Goal: Transaction & Acquisition: Purchase product/service

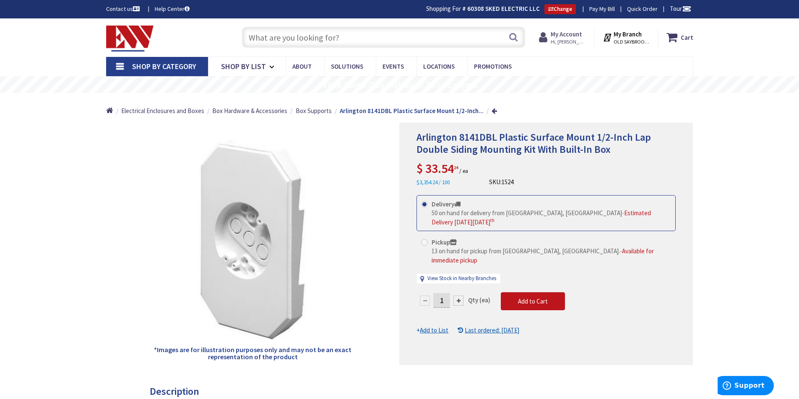
click at [567, 36] on strong "My Account" at bounding box center [565, 34] width 31 height 8
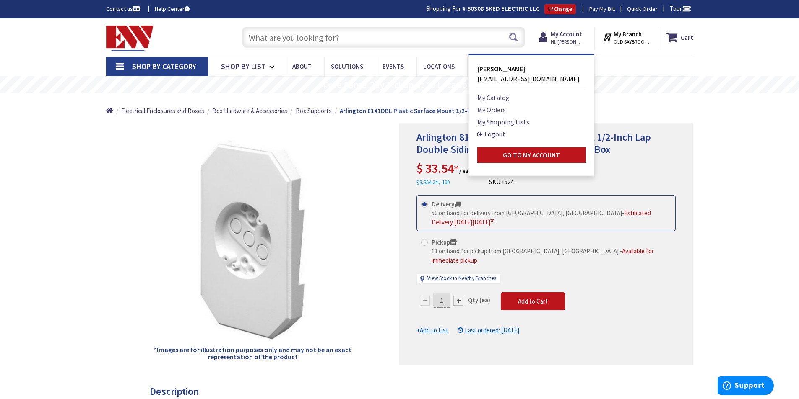
click at [495, 110] on link "My Orders" at bounding box center [491, 110] width 29 height 10
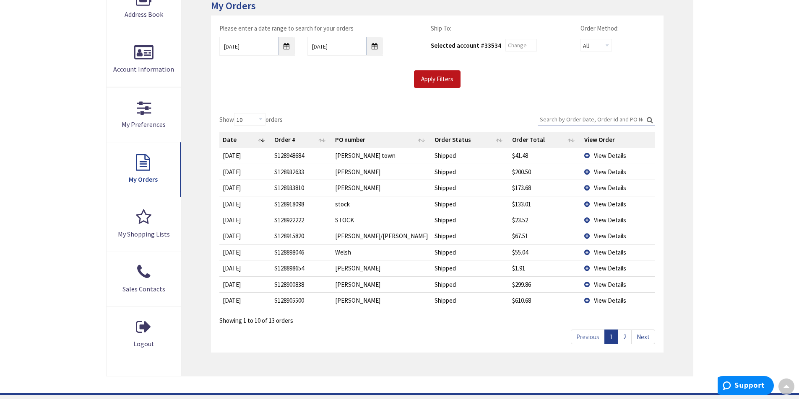
click at [582, 155] on td "View Details" at bounding box center [618, 156] width 74 height 16
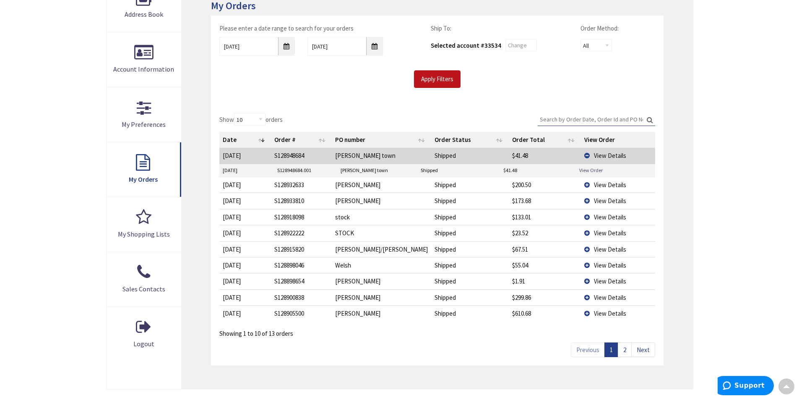
click at [589, 170] on link "View Order" at bounding box center [590, 170] width 23 height 7
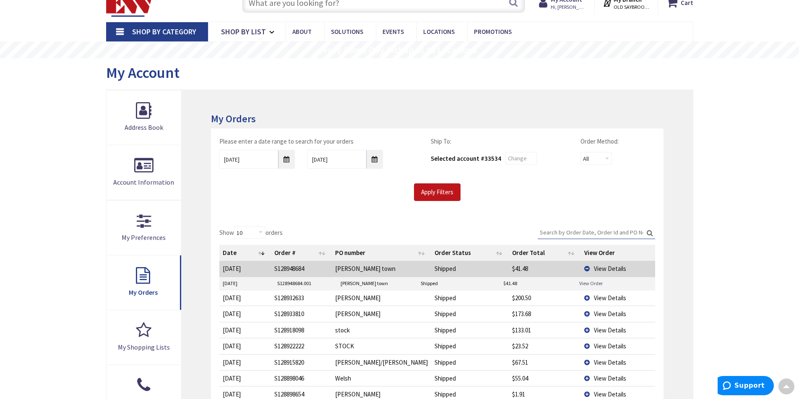
scroll to position [22, 0]
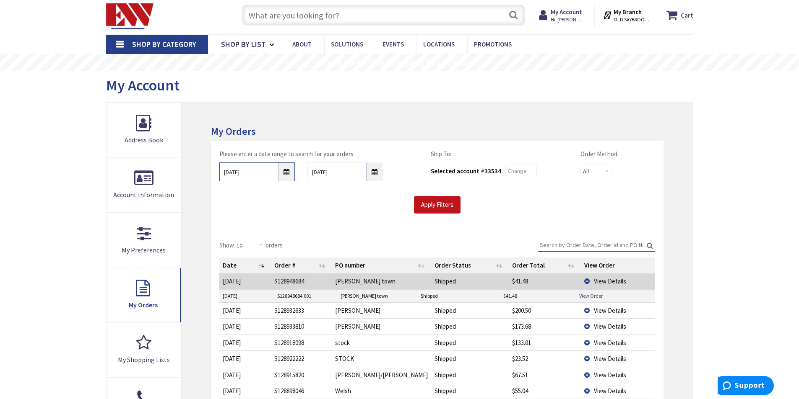
click at [286, 171] on input "10/1/2025" at bounding box center [256, 172] width 75 height 19
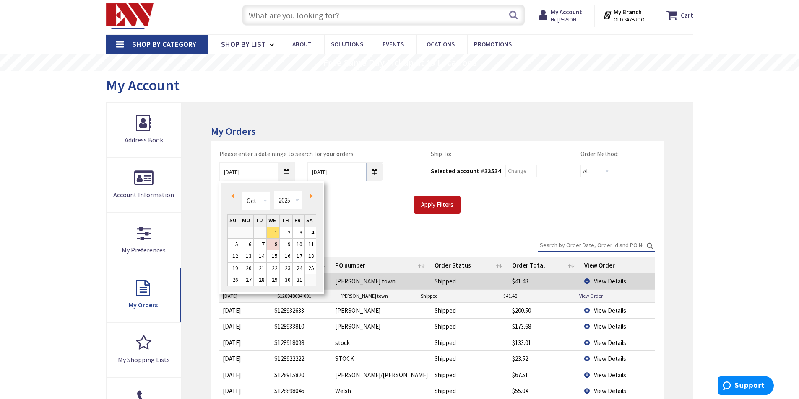
click at [233, 192] on link "Prev" at bounding box center [233, 195] width 11 height 11
click at [354, 200] on div "Apply Filters" at bounding box center [437, 205] width 448 height 18
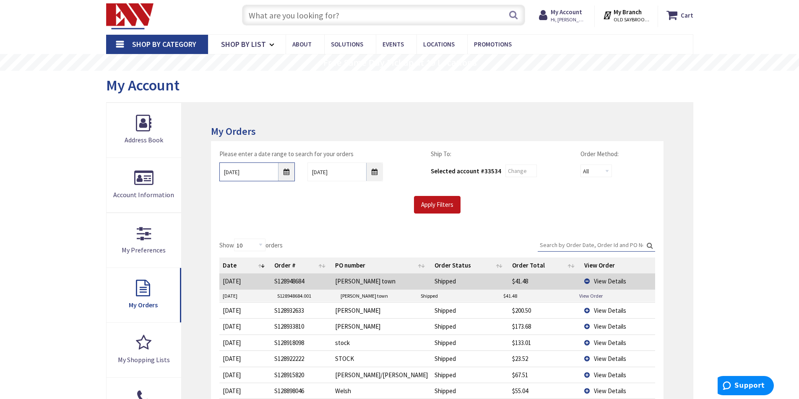
click at [285, 170] on input "08/30/2025" at bounding box center [256, 172] width 75 height 19
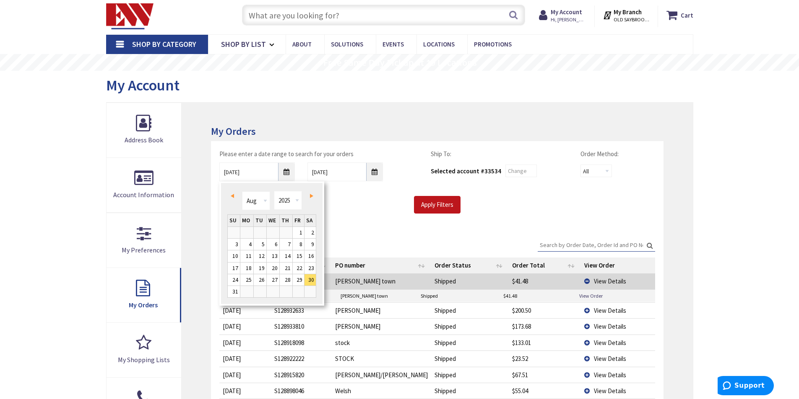
click at [313, 193] on link "Next" at bounding box center [309, 195] width 11 height 11
click at [250, 231] on link "1" at bounding box center [246, 232] width 13 height 11
type input "09/01/2025"
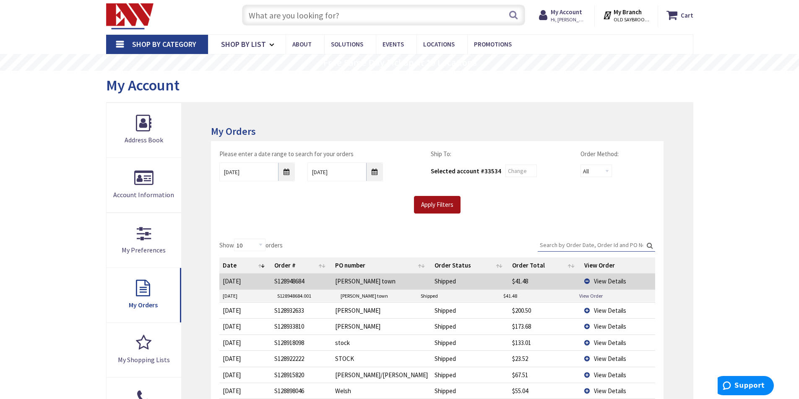
click at [436, 206] on input "Apply Filters" at bounding box center [437, 205] width 47 height 18
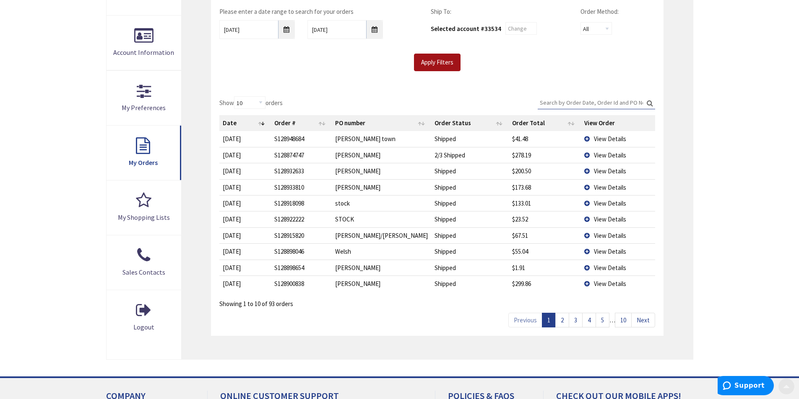
scroll to position [169, 0]
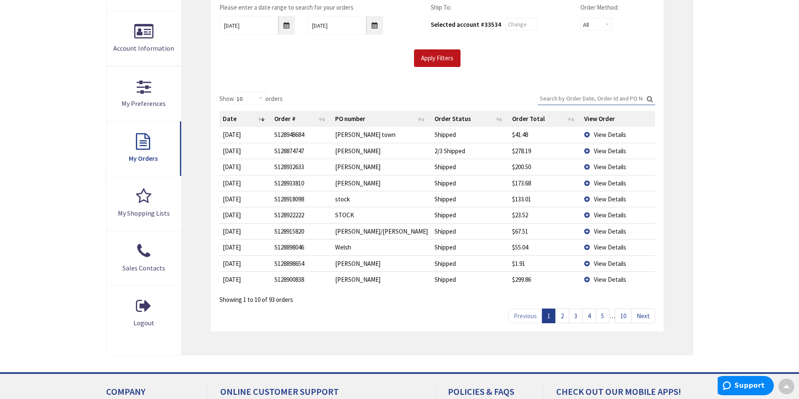
click at [563, 321] on link "2" at bounding box center [562, 316] width 14 height 15
click at [573, 318] on link "3" at bounding box center [575, 316] width 14 height 15
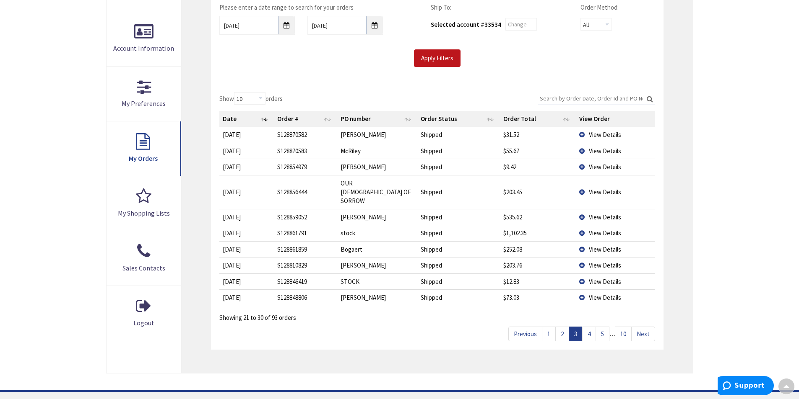
click at [588, 327] on link "4" at bounding box center [589, 334] width 14 height 15
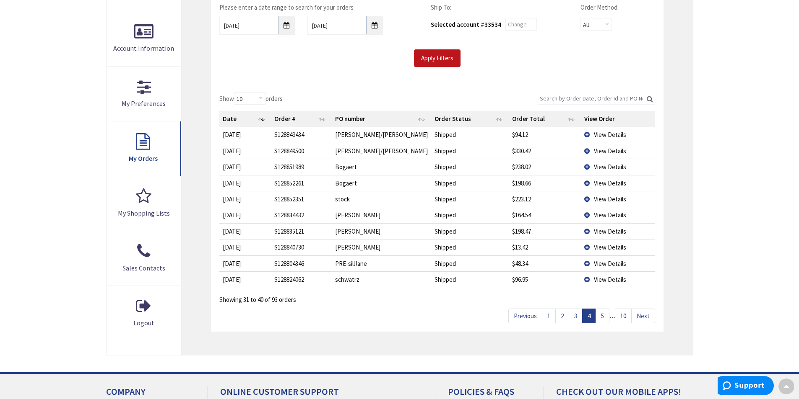
click at [581, 149] on td "View Details" at bounding box center [618, 151] width 74 height 16
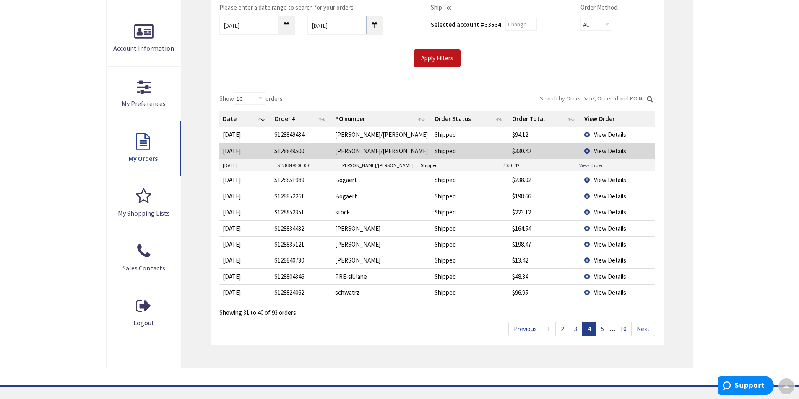
click at [586, 165] on link "View Order" at bounding box center [590, 165] width 23 height 7
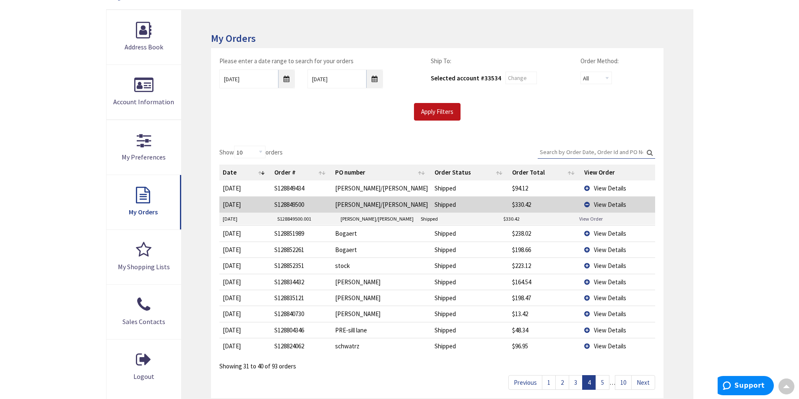
scroll to position [0, 0]
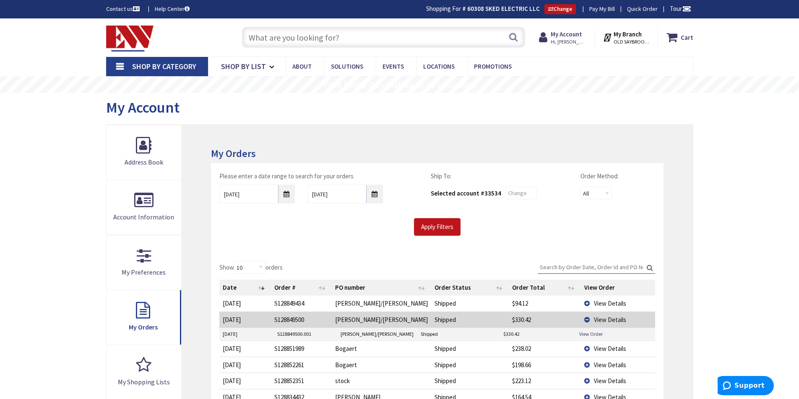
click at [346, 38] on input "text" at bounding box center [383, 37] width 283 height 21
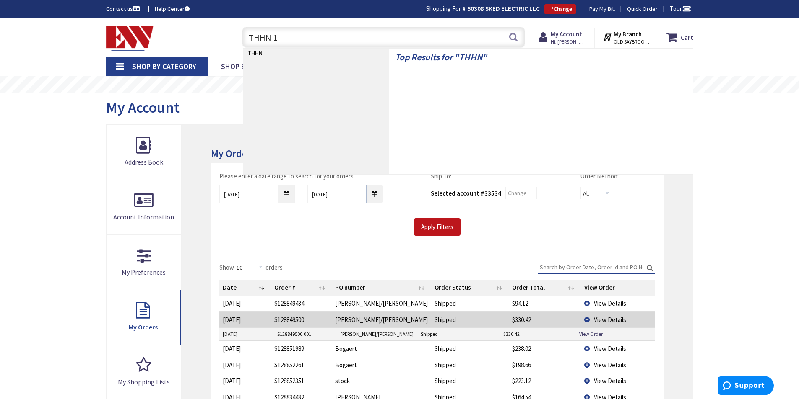
type input "THHN 10"
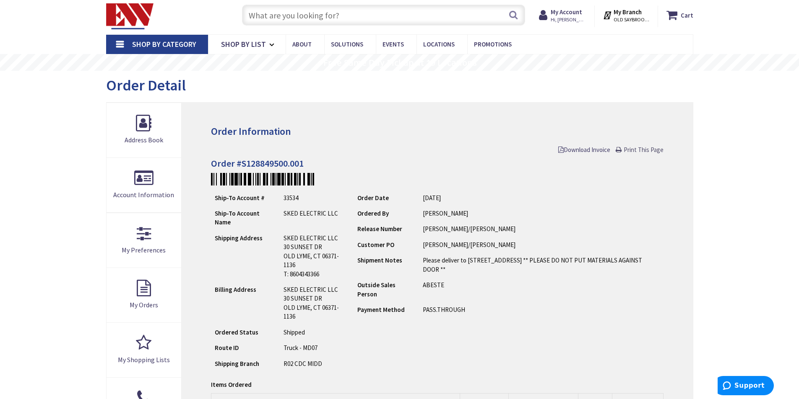
click at [636, 150] on span "Print This Page" at bounding box center [643, 150] width 40 height 8
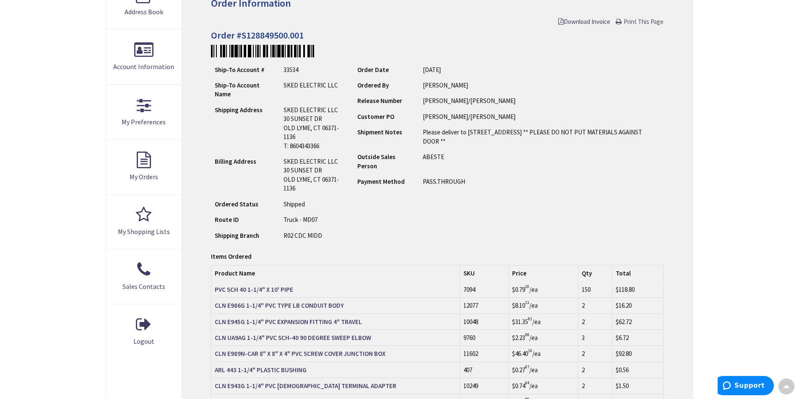
scroll to position [148, 0]
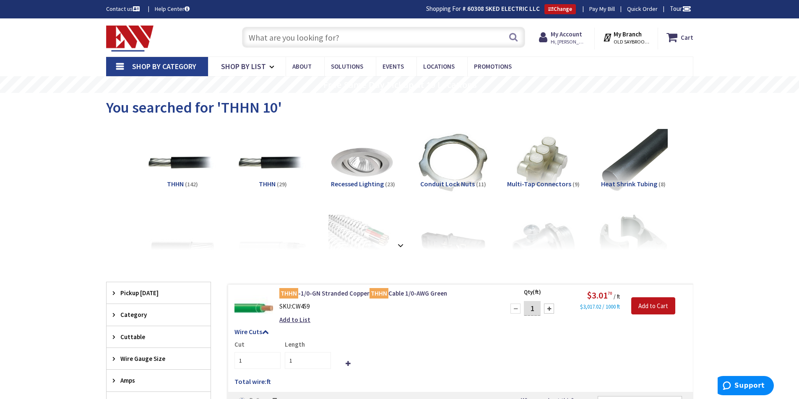
click at [352, 34] on input "text" at bounding box center [383, 37] width 283 height 21
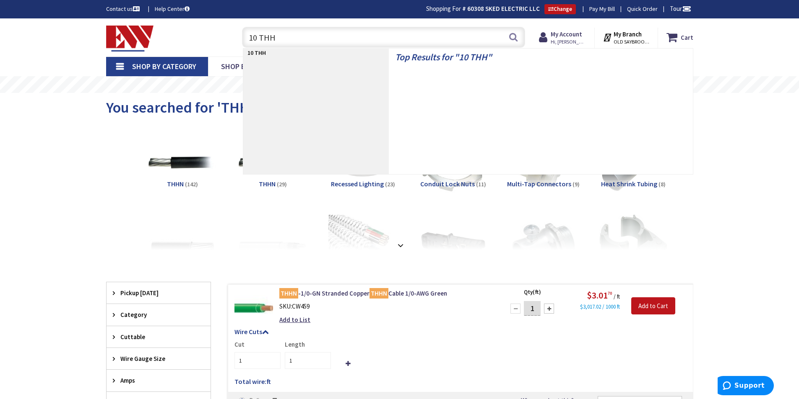
type input "10 THHN"
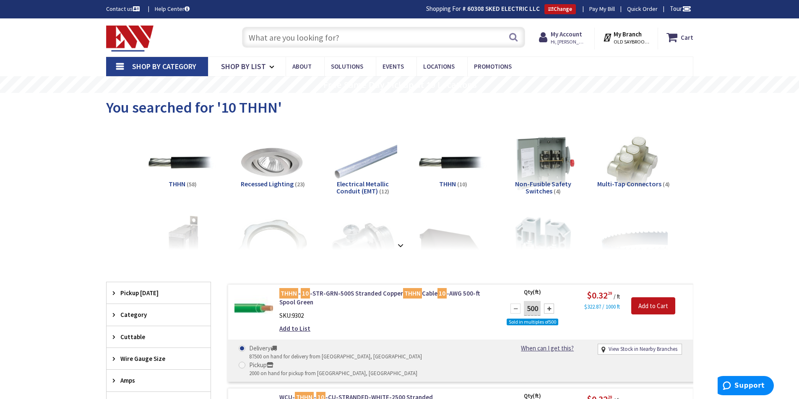
click at [363, 40] on input "text" at bounding box center [383, 37] width 283 height 21
type input "P"
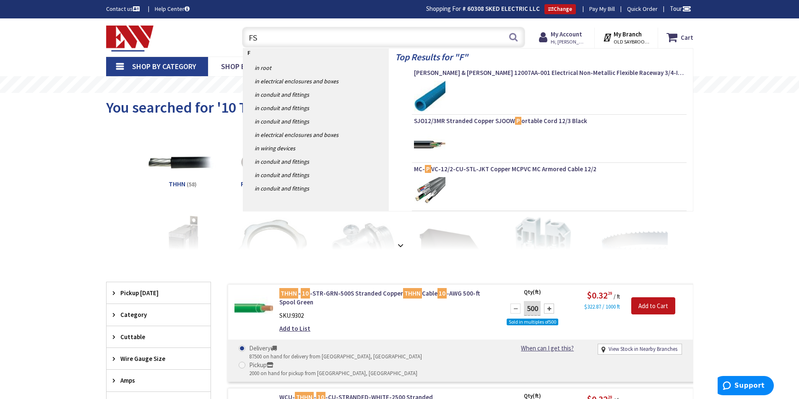
type input "FS"
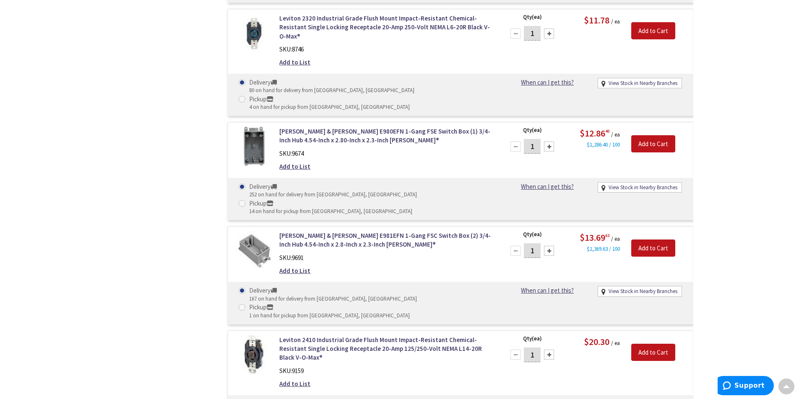
scroll to position [1563, 0]
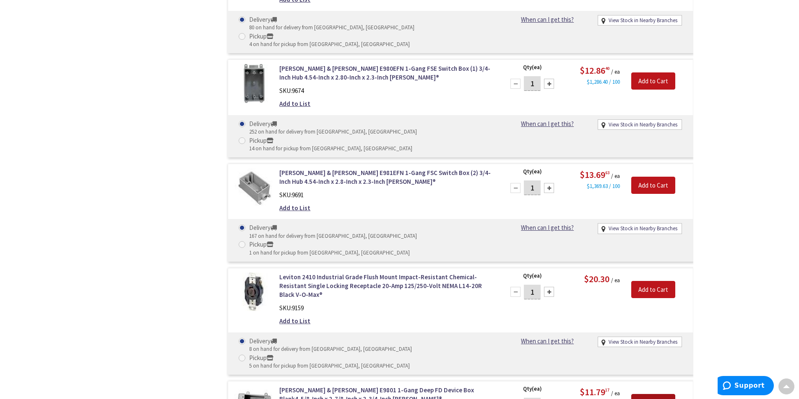
click at [654, 394] on input "Add to Cart" at bounding box center [653, 403] width 44 height 18
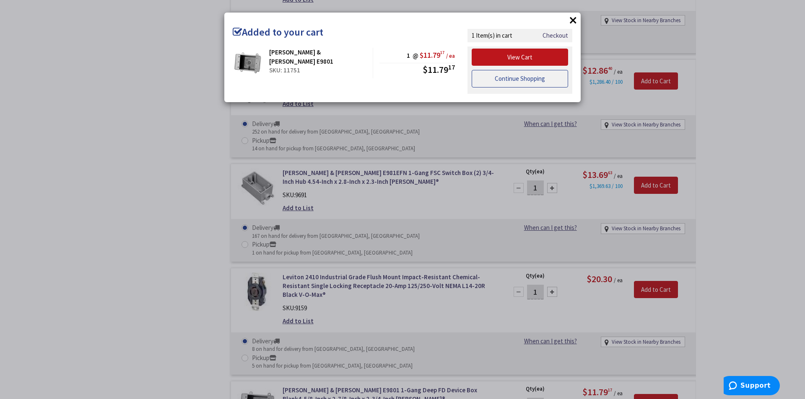
click at [511, 80] on link "Continue Shopping" at bounding box center [520, 79] width 96 height 18
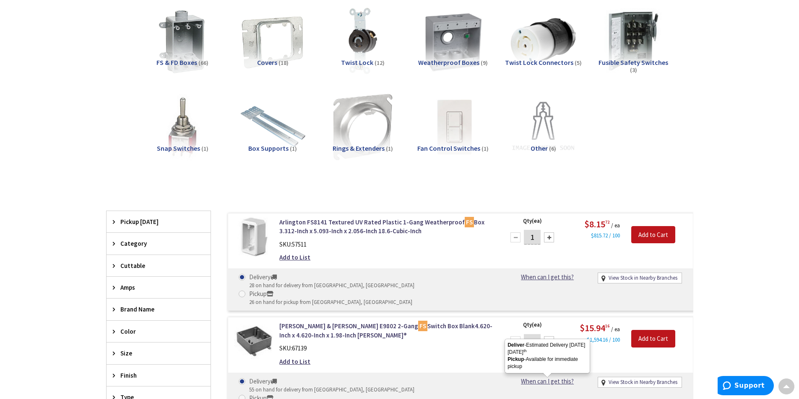
scroll to position [0, 0]
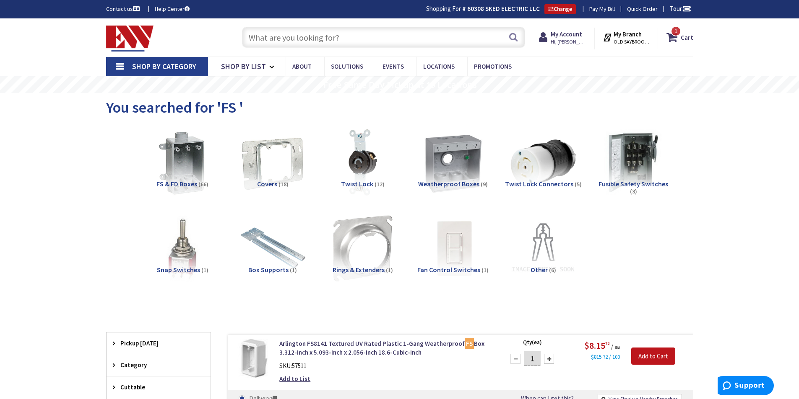
click at [442, 35] on input "text" at bounding box center [383, 37] width 283 height 21
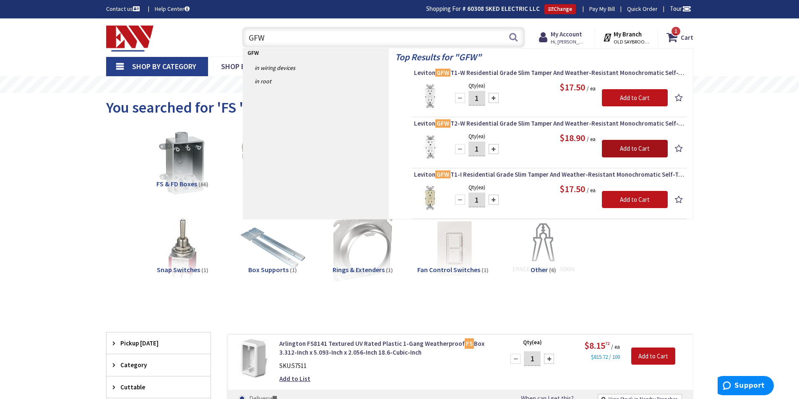
click at [629, 149] on input "Add to Cart" at bounding box center [635, 149] width 66 height 18
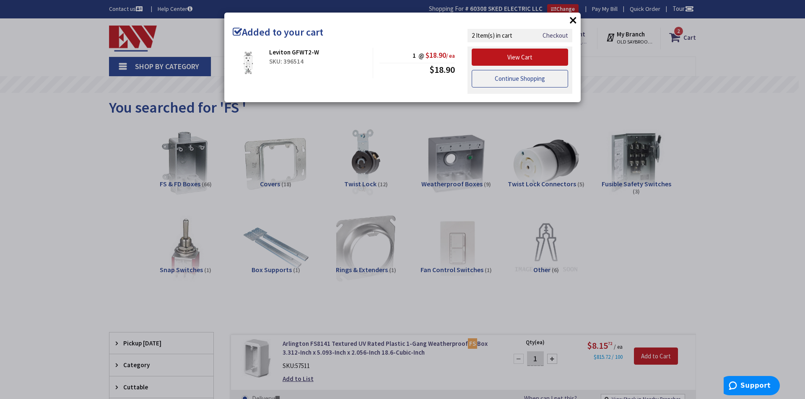
click at [520, 77] on link "Continue Shopping" at bounding box center [520, 79] width 96 height 18
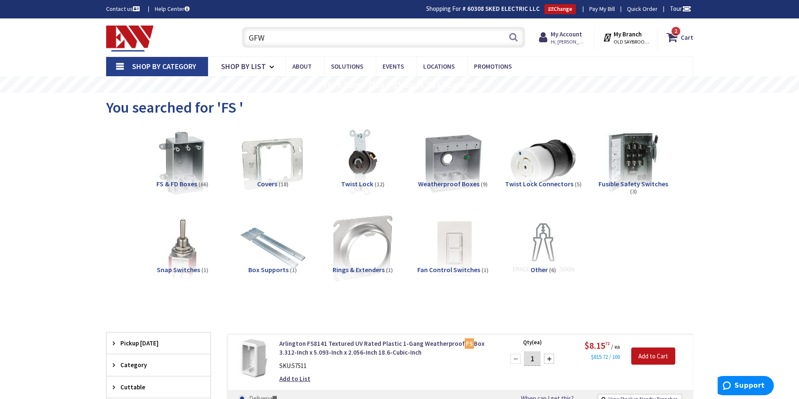
click at [279, 35] on input "GFW" at bounding box center [383, 37] width 283 height 21
type input "G"
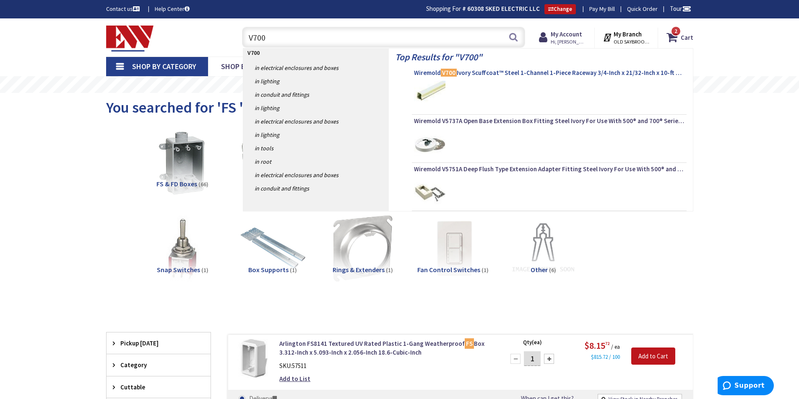
type input "V700"
click at [469, 73] on span "Wiremold V700 Ivory Scuffcoat™ Steel 1-Channel 1-Piece Raceway 3/4-Inch x 21/32…" at bounding box center [549, 73] width 270 height 8
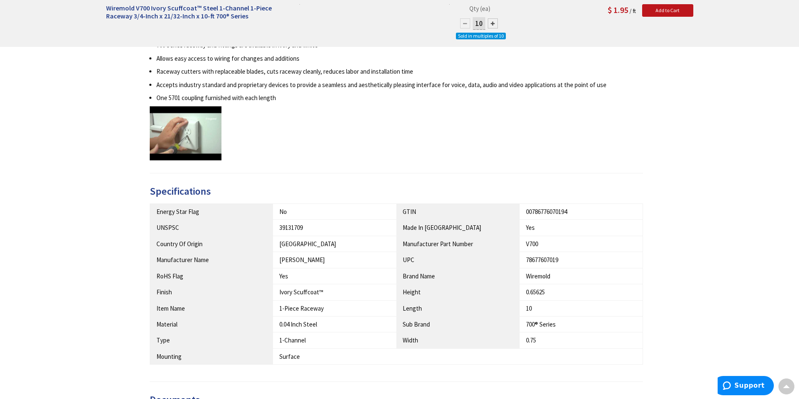
scroll to position [503, 0]
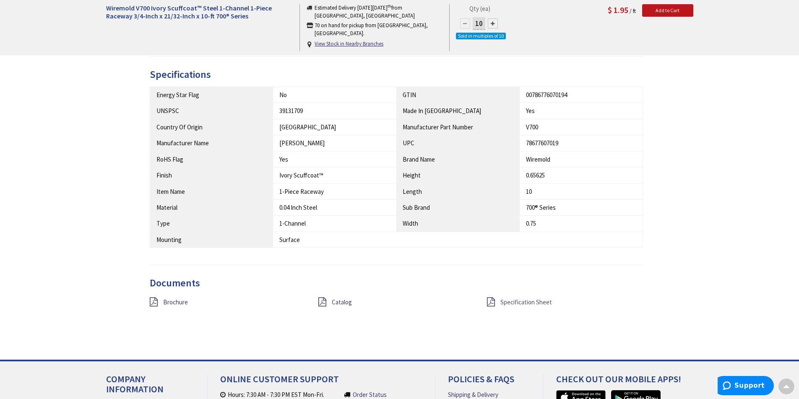
click at [506, 302] on span "Specification Sheet" at bounding box center [526, 302] width 52 height 8
click at [175, 303] on span "Brochure" at bounding box center [175, 302] width 25 height 8
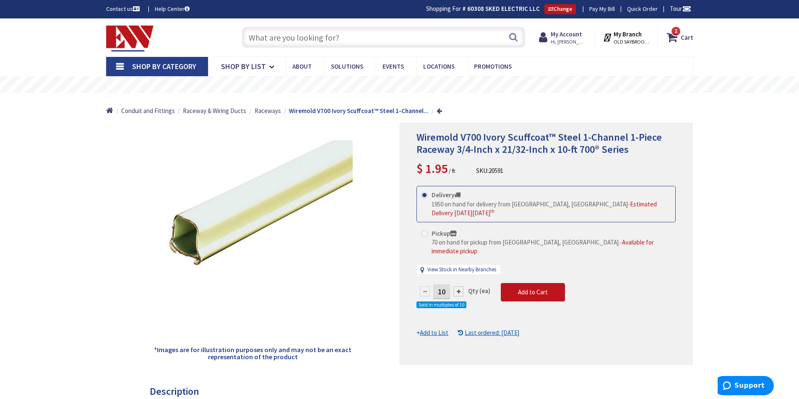
click at [347, 35] on input "text" at bounding box center [383, 37] width 283 height 21
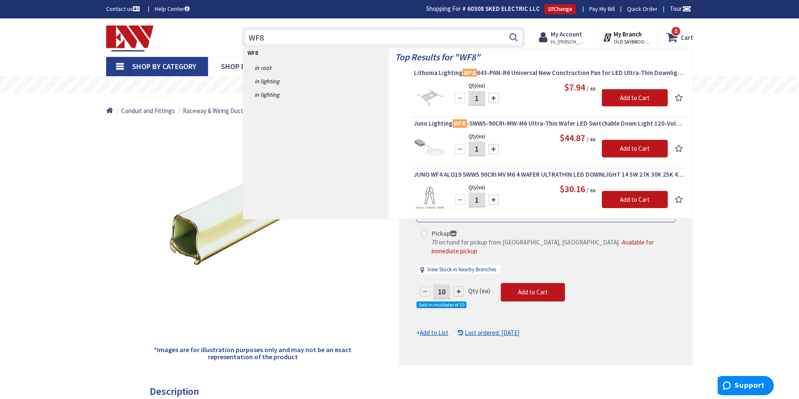
type input "WF8"
click at [493, 97] on div at bounding box center [493, 98] width 10 height 10
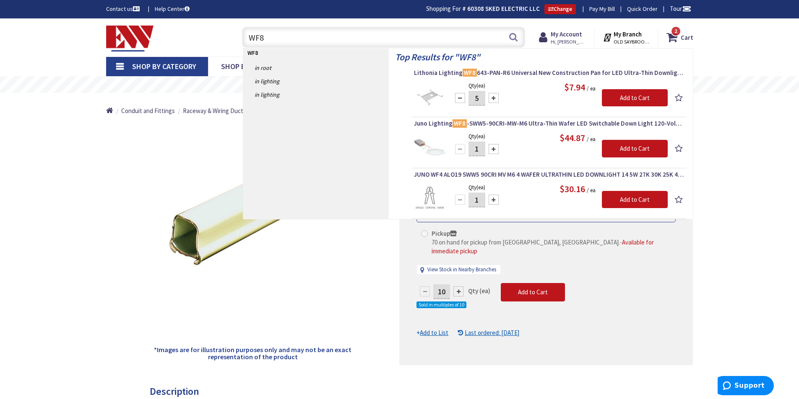
click at [493, 97] on div at bounding box center [493, 98] width 10 height 10
type input "8"
click at [625, 99] on input "Add to Cart" at bounding box center [635, 98] width 66 height 18
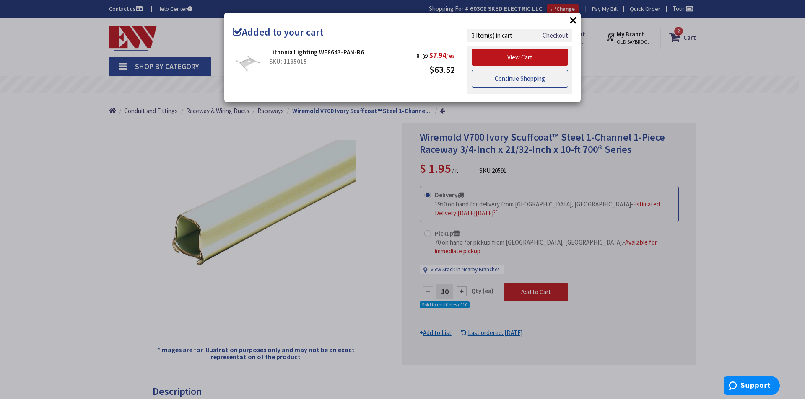
click at [521, 78] on link "Continue Shopping" at bounding box center [520, 79] width 96 height 18
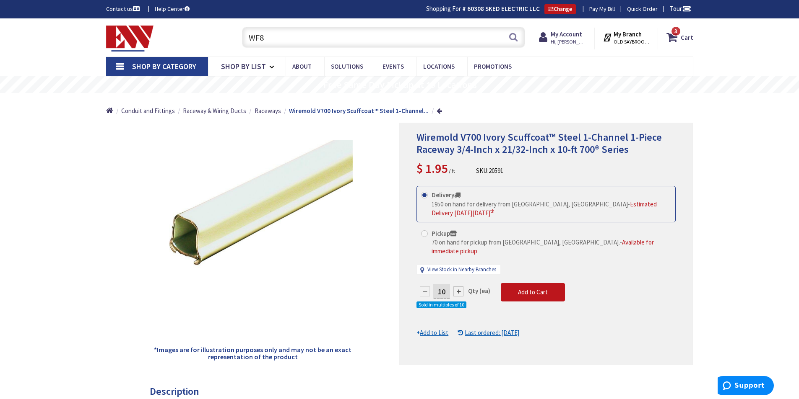
click at [322, 36] on input "WF8" at bounding box center [383, 37] width 283 height 21
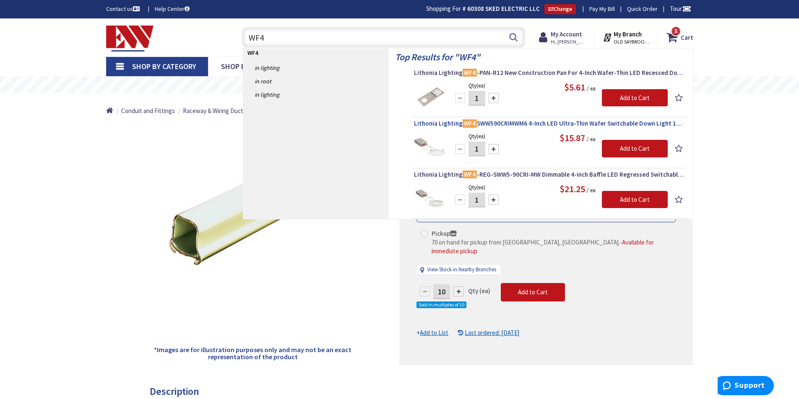
type input "WF4"
click at [526, 121] on span "Lithonia Lighting WF4 SWW590CRIMWM6 4-Inch LED Ultra-Thin Wafer Switchable Down…" at bounding box center [549, 123] width 270 height 8
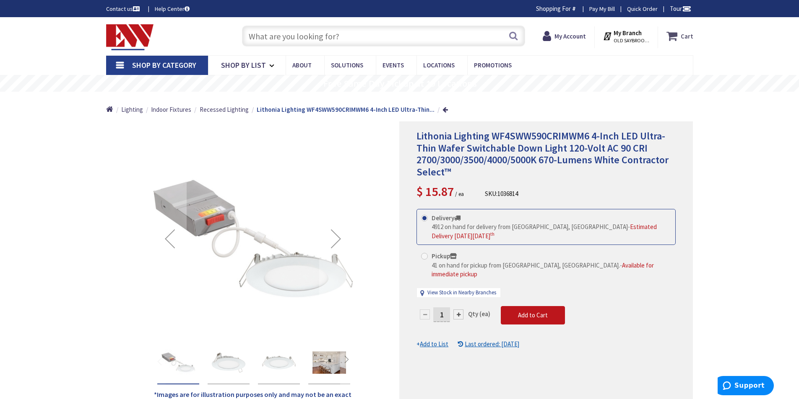
click at [675, 35] on icon at bounding box center [673, 36] width 14 height 15
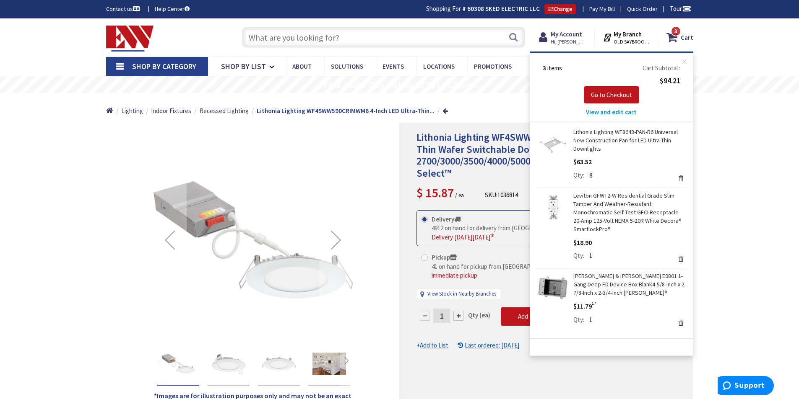
click at [679, 178] on link "Remove" at bounding box center [680, 179] width 12 height 12
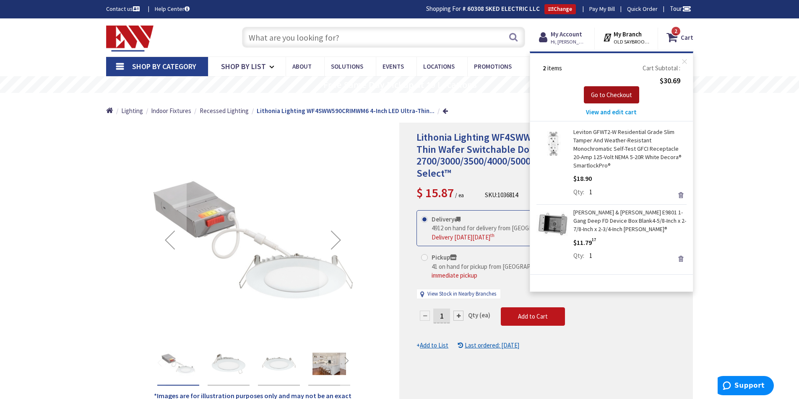
click at [611, 93] on span "Go to Checkout" at bounding box center [611, 95] width 41 height 8
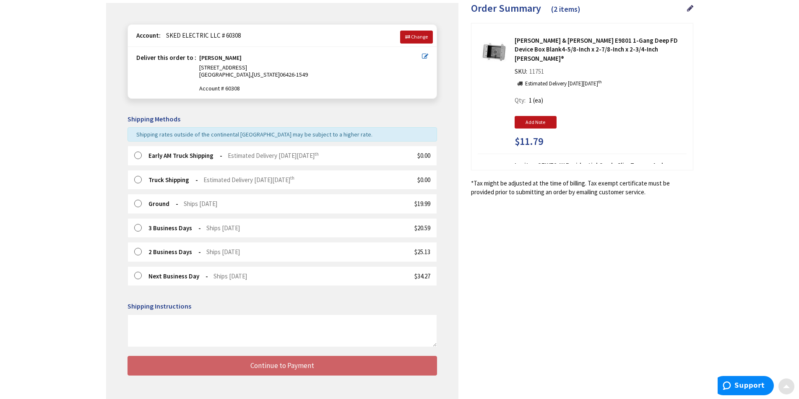
scroll to position [105, 0]
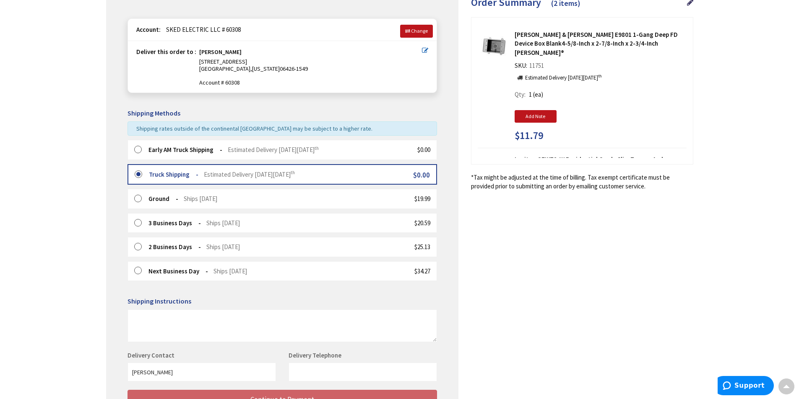
click at [138, 148] on label at bounding box center [140, 150] width 13 height 8
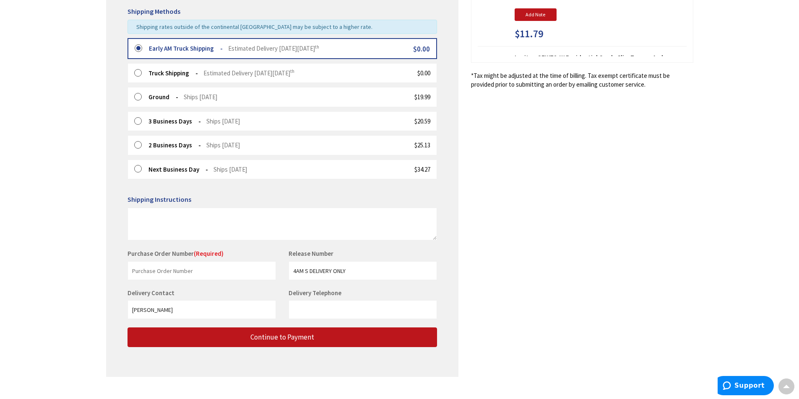
scroll to position [220, 0]
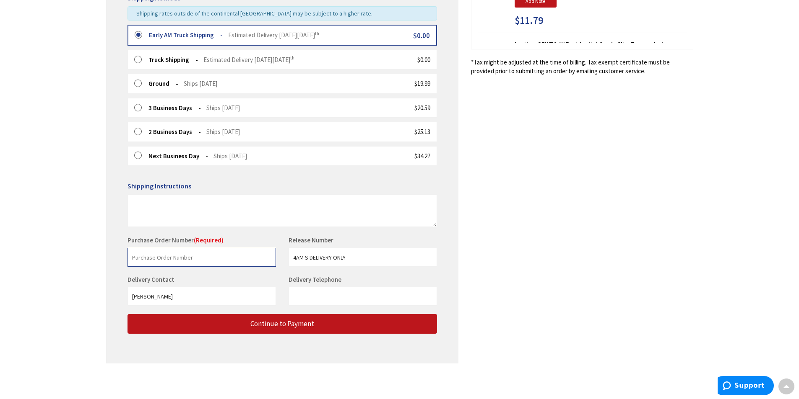
click at [194, 257] on input "text" at bounding box center [201, 257] width 148 height 19
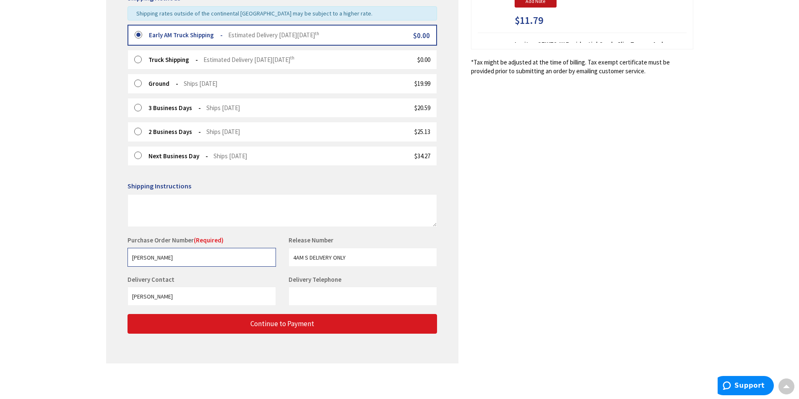
type input "[PERSON_NAME]"
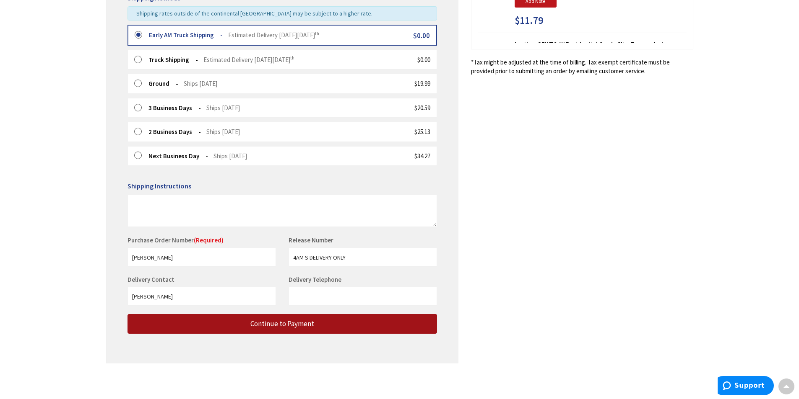
click at [288, 324] on span "Continue to Payment" at bounding box center [282, 323] width 64 height 9
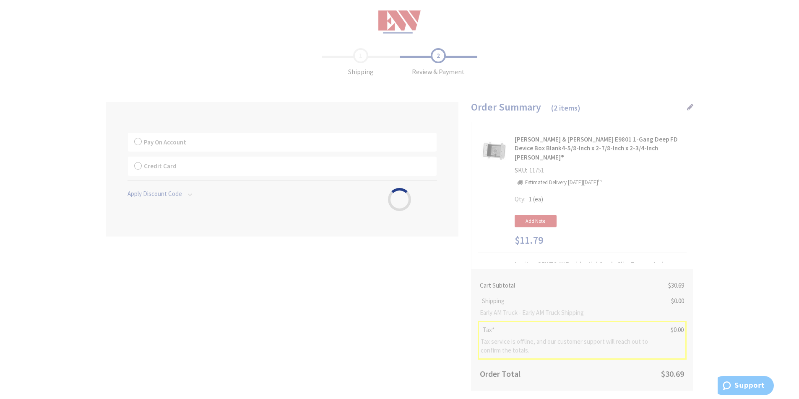
click at [137, 141] on div "Please wait..." at bounding box center [399, 199] width 799 height 399
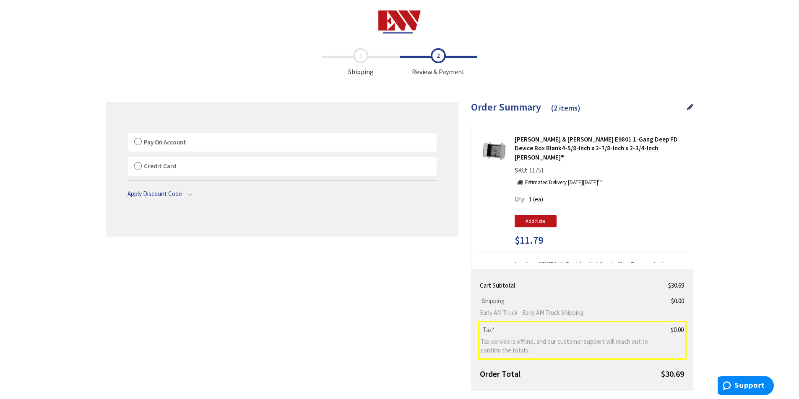
click at [137, 141] on label "Pay On Account" at bounding box center [282, 142] width 309 height 19
click at [128, 135] on input "Pay On Account" at bounding box center [128, 135] width 0 height 0
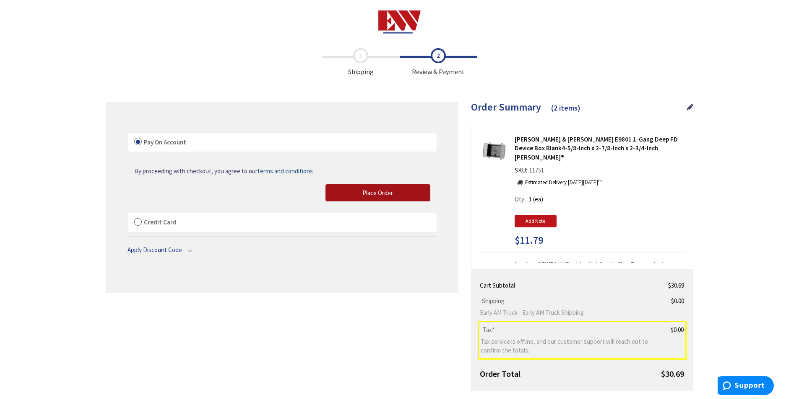
click at [355, 189] on button "Place Order" at bounding box center [377, 193] width 105 height 18
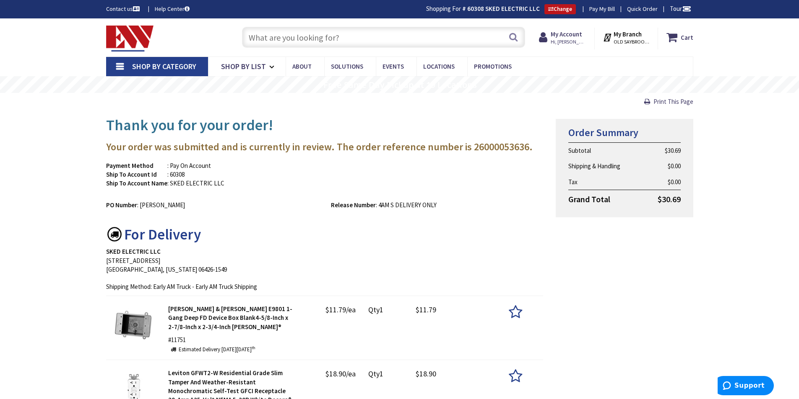
click at [305, 37] on input "text" at bounding box center [383, 37] width 283 height 21
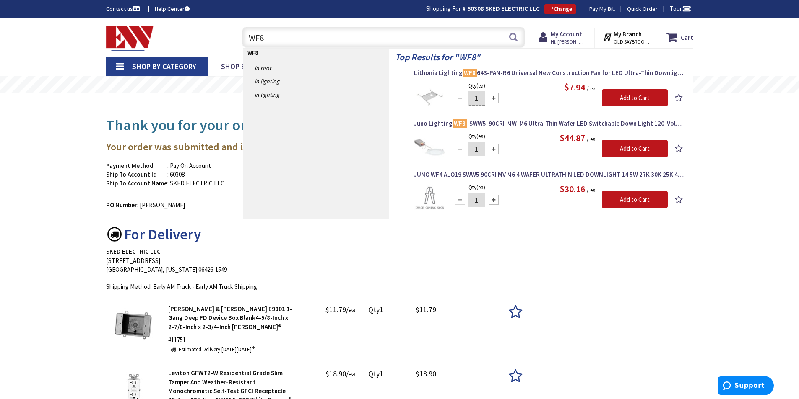
type input "WF8"
click at [493, 97] on div at bounding box center [493, 98] width 10 height 10
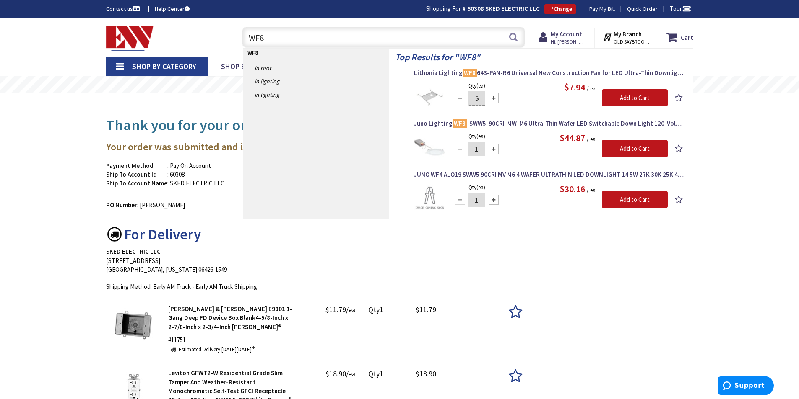
click at [493, 97] on div at bounding box center [493, 98] width 10 height 10
type input "8"
click at [637, 95] on input "Add to Cart" at bounding box center [635, 98] width 66 height 18
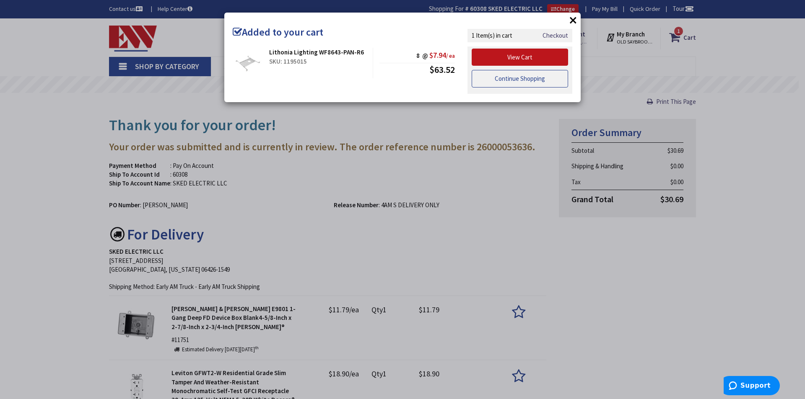
click at [513, 80] on link "Continue Shopping" at bounding box center [520, 79] width 96 height 18
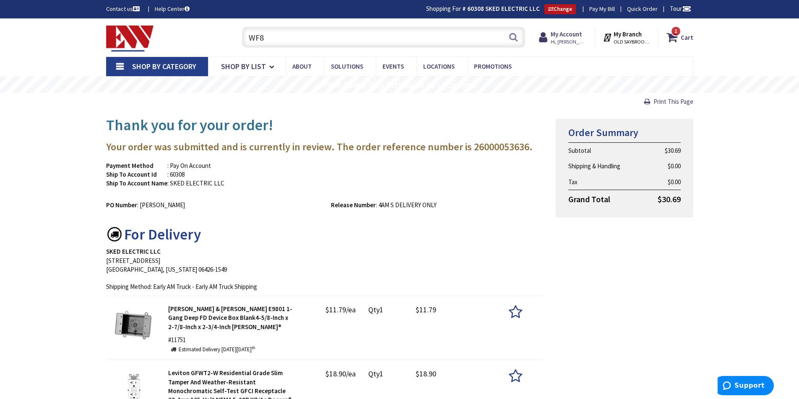
click at [315, 36] on input "WF8" at bounding box center [383, 37] width 283 height 21
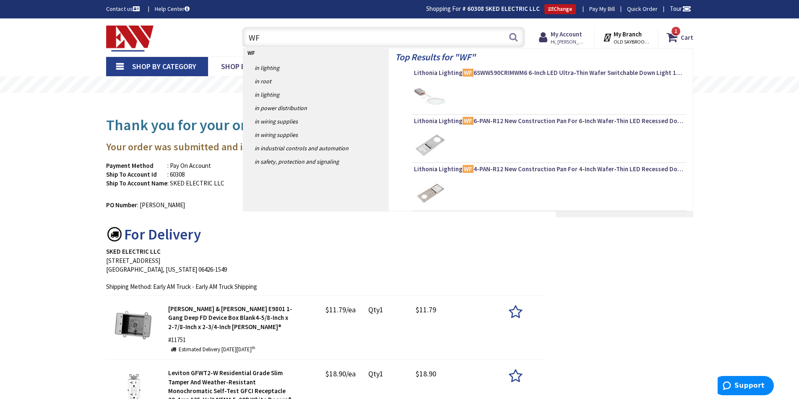
type input "W"
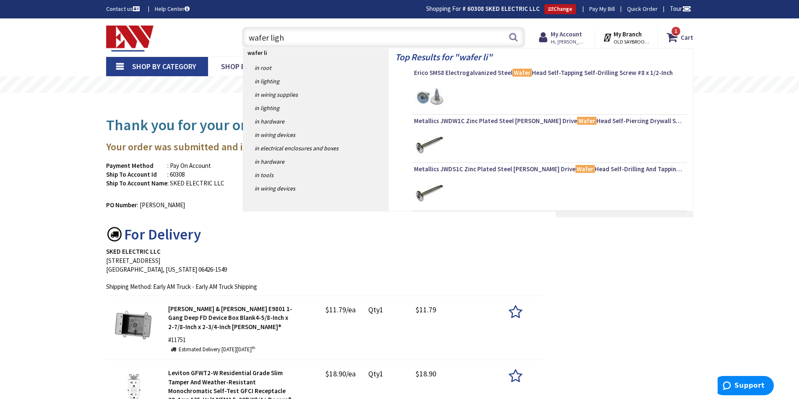
type input "wafer light"
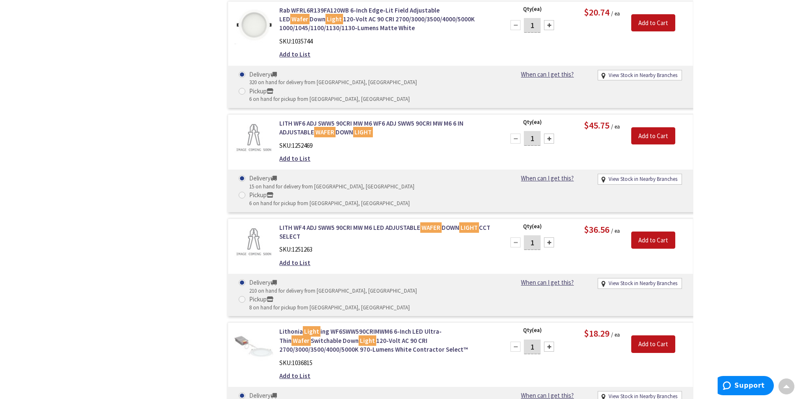
scroll to position [902, 0]
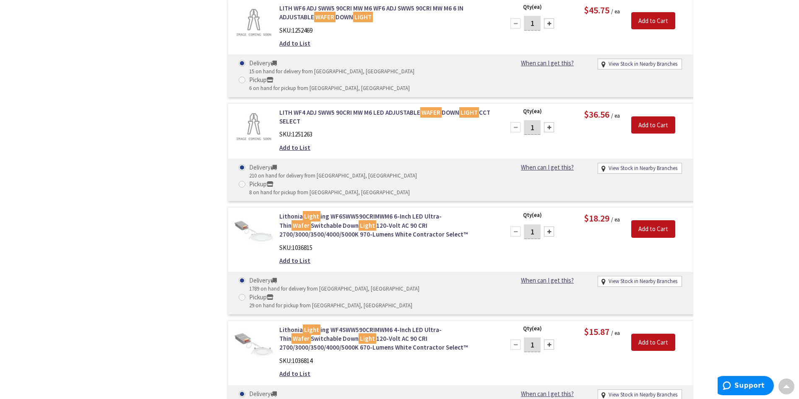
click at [547, 340] on div at bounding box center [549, 345] width 10 height 10
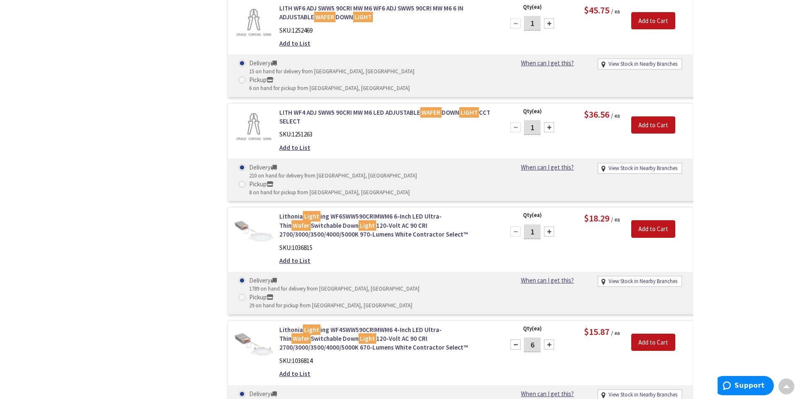
click at [547, 340] on div at bounding box center [549, 345] width 10 height 10
click at [515, 340] on div at bounding box center [515, 345] width 10 height 10
type input "8"
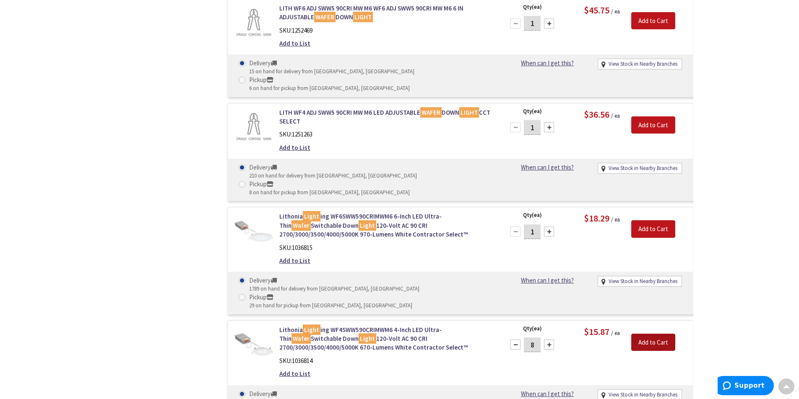
click at [646, 334] on input "Add to Cart" at bounding box center [653, 343] width 44 height 18
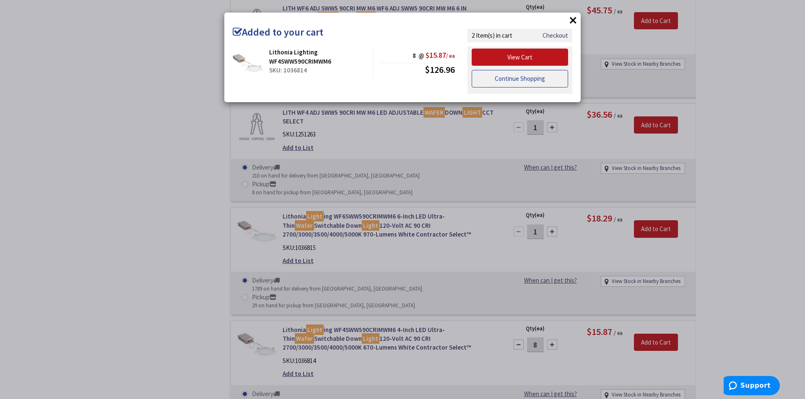
click at [501, 77] on link "Continue Shopping" at bounding box center [520, 79] width 96 height 18
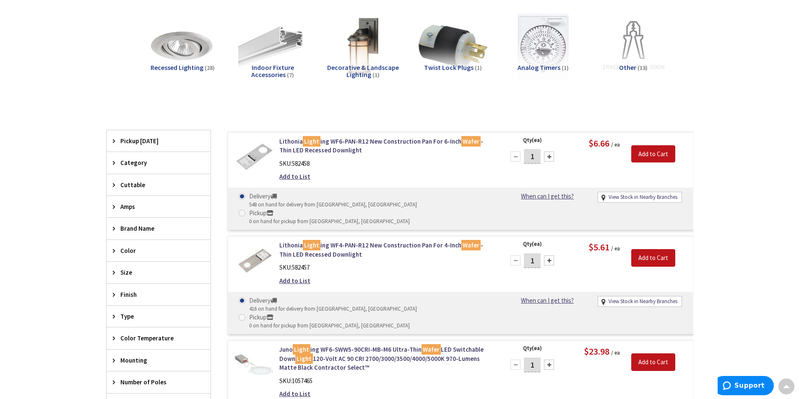
scroll to position [0, 0]
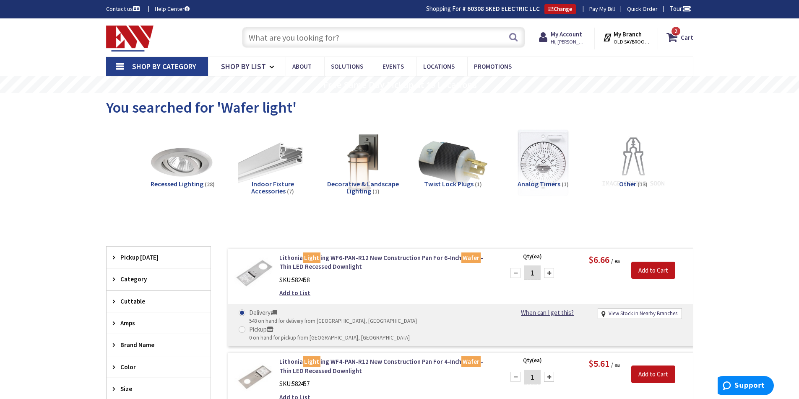
click at [360, 35] on input "text" at bounding box center [383, 37] width 283 height 21
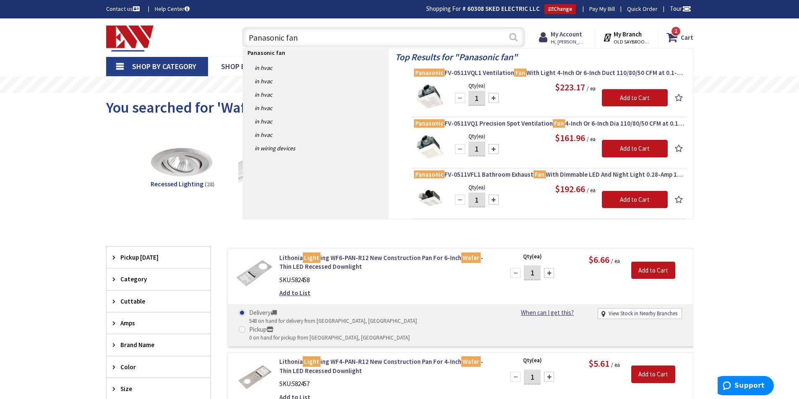
type input "Panasonic fan"
click at [513, 37] on button "Search" at bounding box center [513, 37] width 11 height 19
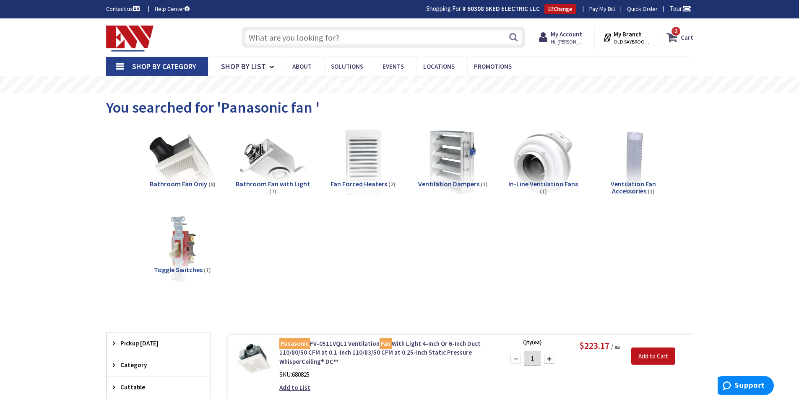
click at [675, 34] on span "2" at bounding box center [675, 31] width 3 height 7
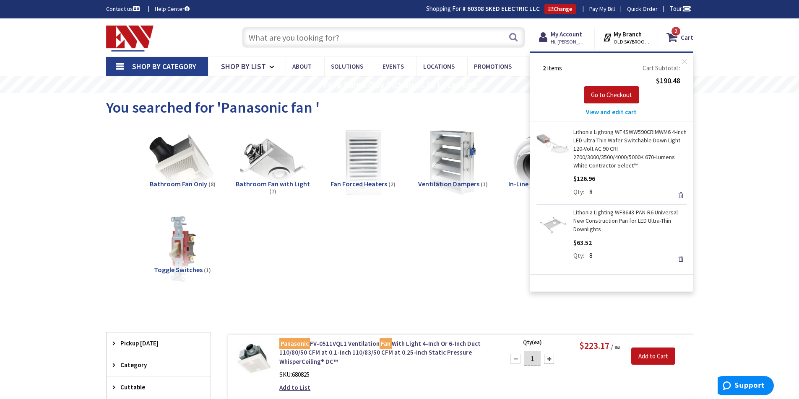
click at [349, 32] on input "text" at bounding box center [383, 37] width 283 height 21
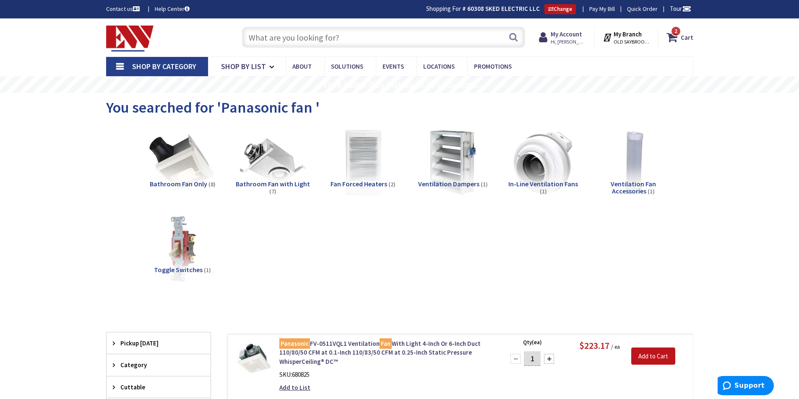
click at [351, 38] on input "text" at bounding box center [383, 37] width 283 height 21
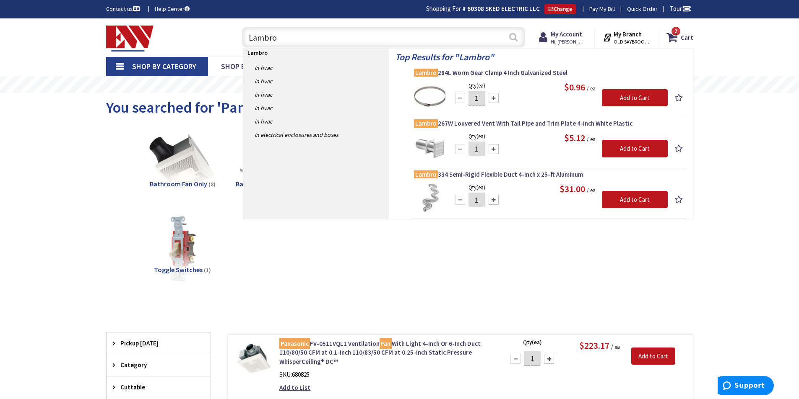
type input "Lambro"
click at [513, 37] on button "Search" at bounding box center [513, 37] width 11 height 19
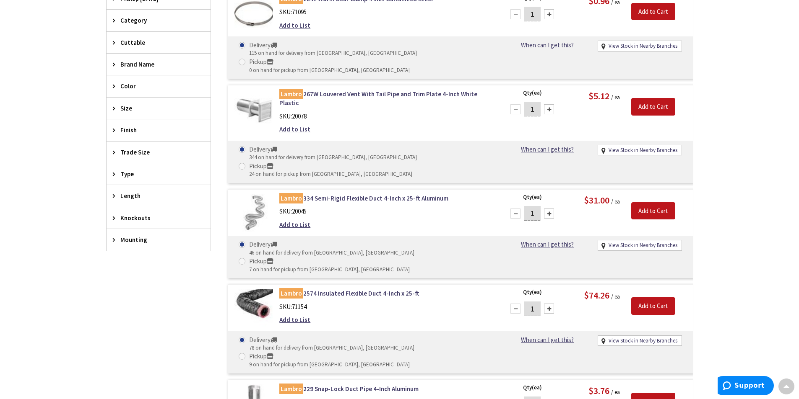
scroll to position [263, 0]
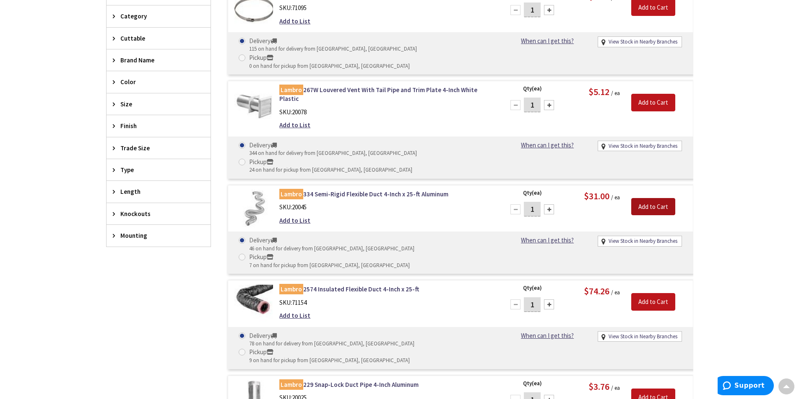
click at [647, 198] on input "Add to Cart" at bounding box center [653, 207] width 44 height 18
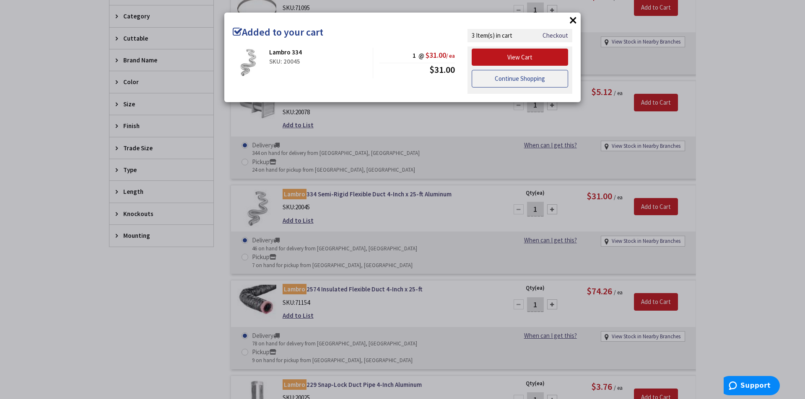
click at [494, 75] on link "Continue Shopping" at bounding box center [520, 79] width 96 height 18
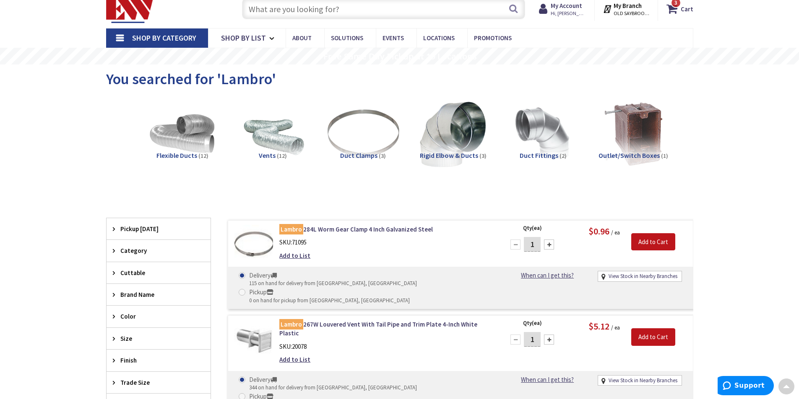
scroll to position [0, 0]
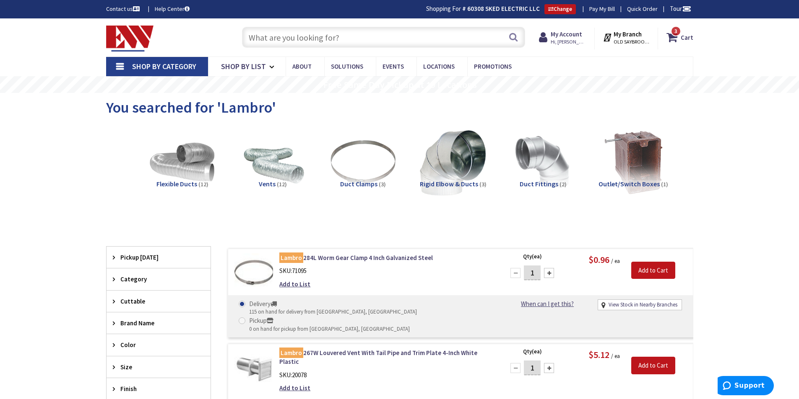
click at [341, 34] on input "text" at bounding box center [383, 37] width 283 height 21
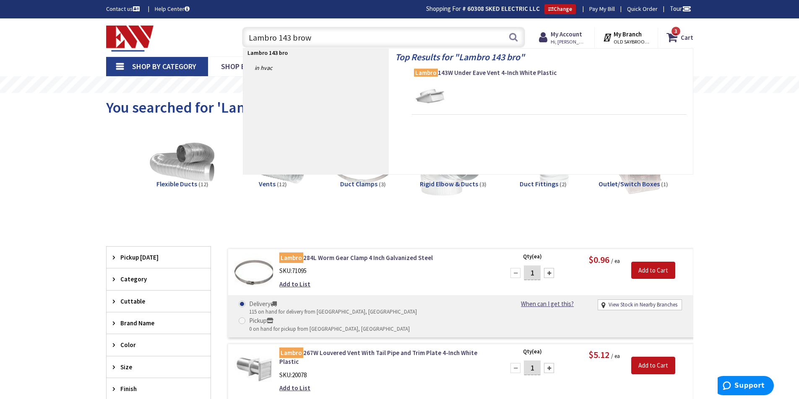
type input "Lambro 143 brown"
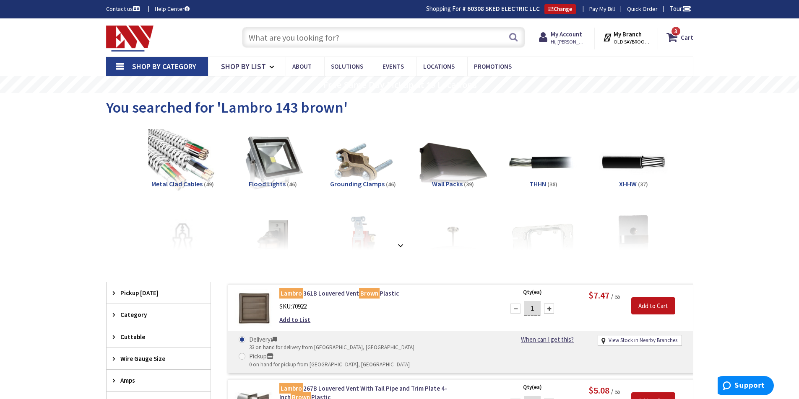
click at [302, 36] on input "text" at bounding box center [383, 37] width 283 height 21
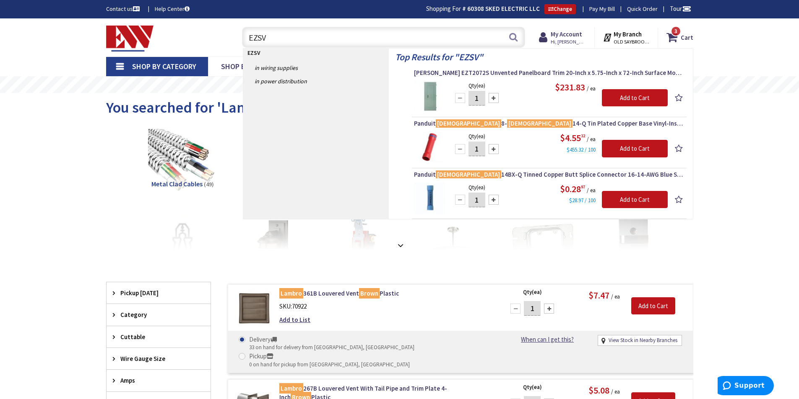
click at [373, 28] on input "EZSV" at bounding box center [383, 37] width 283 height 21
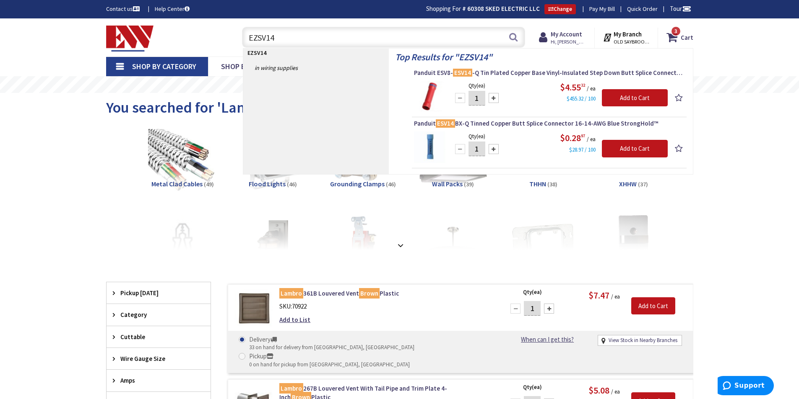
click at [302, 38] on input "EZSV14" at bounding box center [383, 37] width 283 height 21
type input "E"
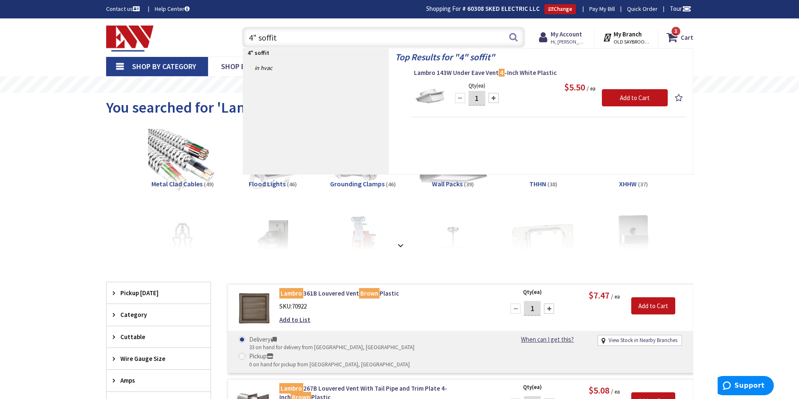
type input "4" soffit"
